Goal: Information Seeking & Learning: Find specific fact

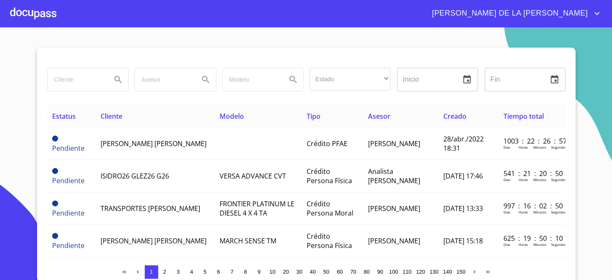
click at [85, 82] on input "search" at bounding box center [76, 79] width 57 height 23
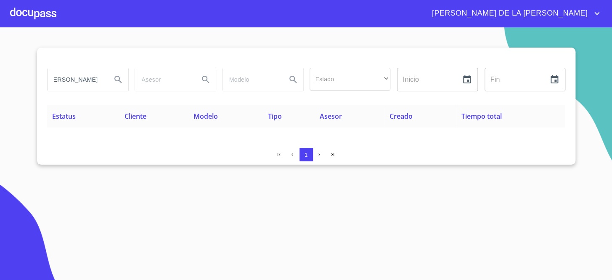
click at [60, 78] on input "[PERSON_NAME]" at bounding box center [76, 79] width 57 height 23
click at [85, 80] on input "[PERSON_NAME]" at bounding box center [76, 79] width 57 height 23
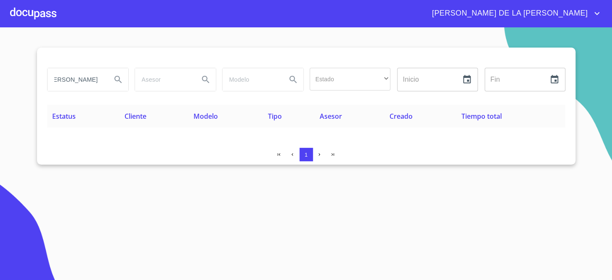
scroll to position [0, 15]
type input "[PERSON_NAME]"
click at [77, 79] on input "[PERSON_NAME]" at bounding box center [76, 79] width 57 height 23
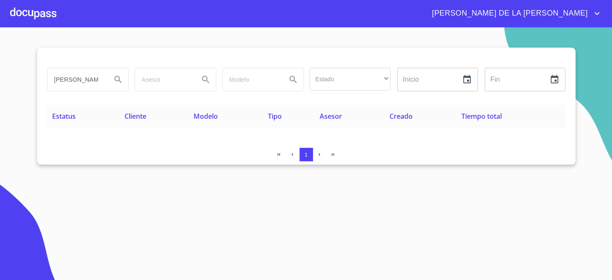
click at [75, 79] on input "[PERSON_NAME]" at bounding box center [76, 79] width 57 height 23
click at [74, 85] on input "[PERSON_NAME]" at bounding box center [76, 79] width 57 height 23
click at [74, 86] on input "[PERSON_NAME]" at bounding box center [76, 79] width 57 height 23
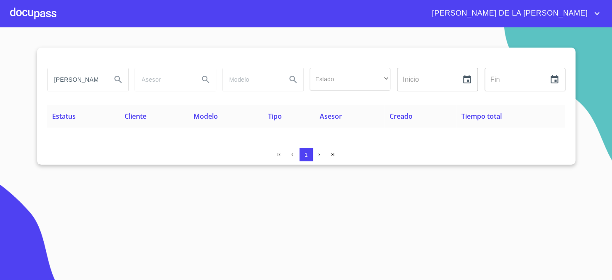
click at [95, 78] on input "[PERSON_NAME]" at bounding box center [76, 79] width 57 height 23
click at [93, 78] on input "[PERSON_NAME]" at bounding box center [76, 79] width 57 height 23
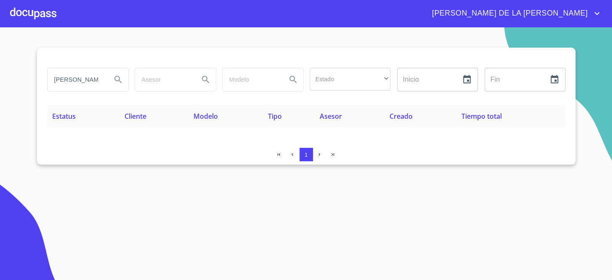
click at [93, 78] on input "[PERSON_NAME]" at bounding box center [76, 79] width 57 height 23
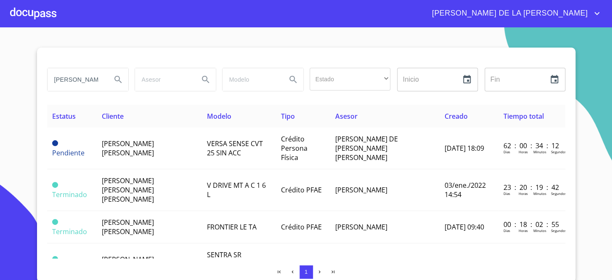
click at [92, 83] on input "[PERSON_NAME]" at bounding box center [76, 79] width 57 height 23
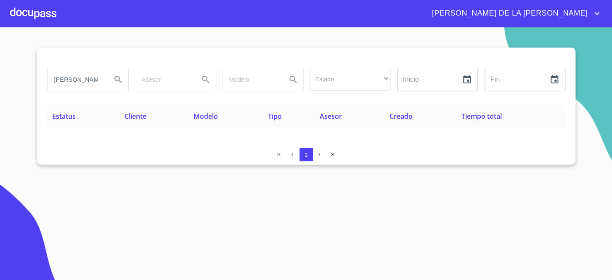
click at [77, 80] on input "[PERSON_NAME] [PERSON_NAME]" at bounding box center [76, 79] width 57 height 23
click at [159, 187] on section "[PERSON_NAME] Estado ​ ​ Inicio ​ Fin ​ Estatus Cliente Modelo Tipo Asesor Crea…" at bounding box center [306, 153] width 612 height 252
click at [87, 80] on input "[PERSON_NAME]" at bounding box center [76, 79] width 57 height 23
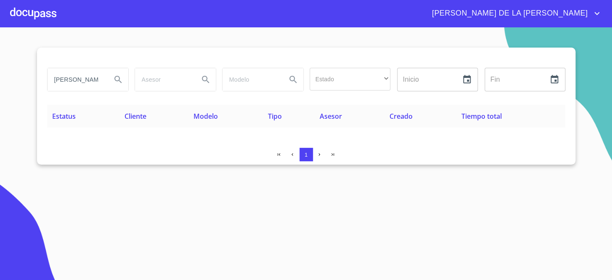
click at [87, 80] on input "[PERSON_NAME]" at bounding box center [76, 79] width 57 height 23
click at [86, 80] on input "[PERSON_NAME]" at bounding box center [76, 79] width 57 height 23
type input "[PERSON_NAME]"
